Goal: Transaction & Acquisition: Purchase product/service

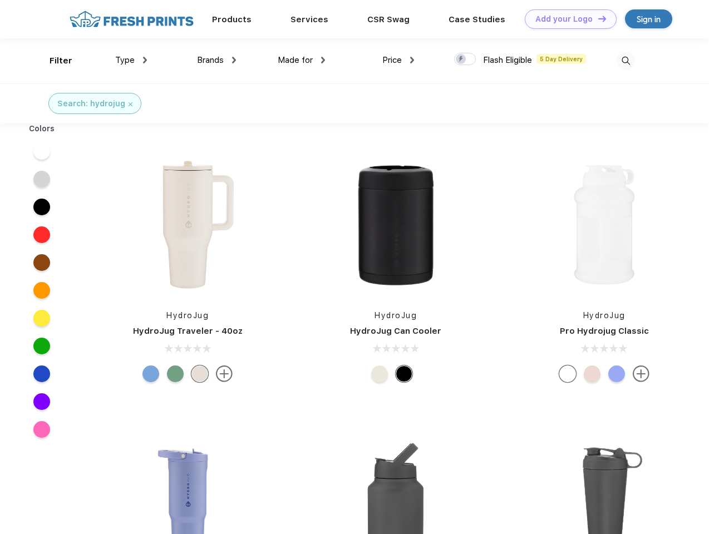
click at [567, 19] on link "Add your Logo Design Tool" at bounding box center [571, 18] width 92 height 19
click at [0, 0] on div "Design Tool" at bounding box center [0, 0] width 0 height 0
click at [597, 18] on link "Add your Logo Design Tool" at bounding box center [571, 18] width 92 height 19
click at [53, 61] on div "Filter" at bounding box center [61, 61] width 23 height 13
click at [131, 60] on span "Type" at bounding box center [124, 60] width 19 height 10
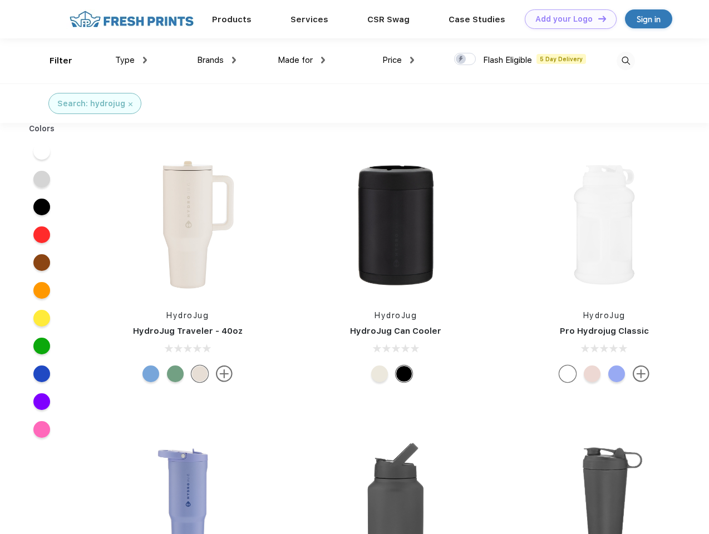
click at [217, 60] on span "Brands" at bounding box center [210, 60] width 27 height 10
click at [302, 60] on span "Made for" at bounding box center [295, 60] width 35 height 10
click at [399, 60] on span "Price" at bounding box center [391, 60] width 19 height 10
click at [465, 60] on div at bounding box center [465, 59] width 22 height 12
click at [461, 60] on input "checkbox" at bounding box center [457, 55] width 7 height 7
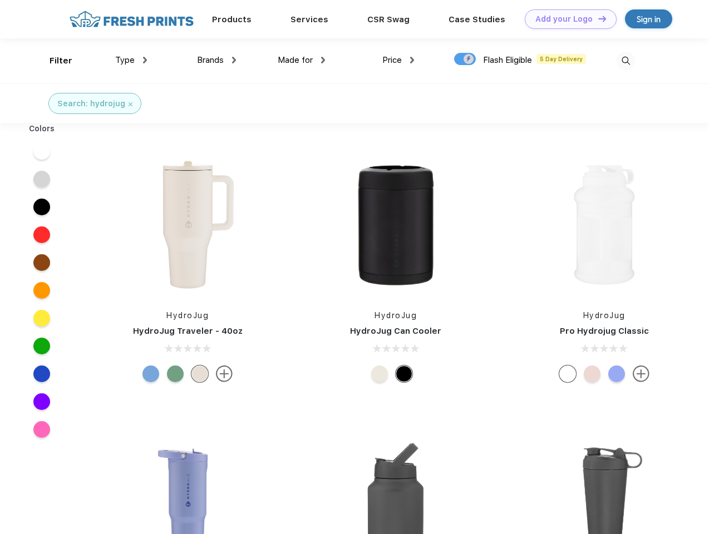
click at [626, 61] on img at bounding box center [626, 61] width 18 height 18
